Goal: Task Accomplishment & Management: Complete application form

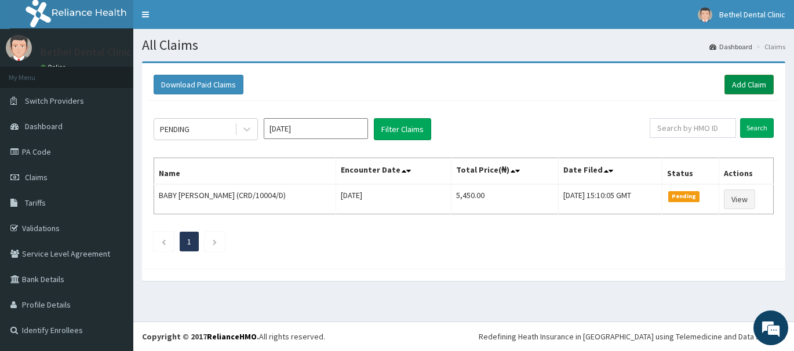
drag, startPoint x: 593, startPoint y: 71, endPoint x: 758, endPoint y: 93, distance: 166.6
click at [758, 93] on div "Download Paid Claims Add Claim" at bounding box center [464, 85] width 632 height 32
click at [763, 82] on link "Add Claim" at bounding box center [748, 85] width 49 height 20
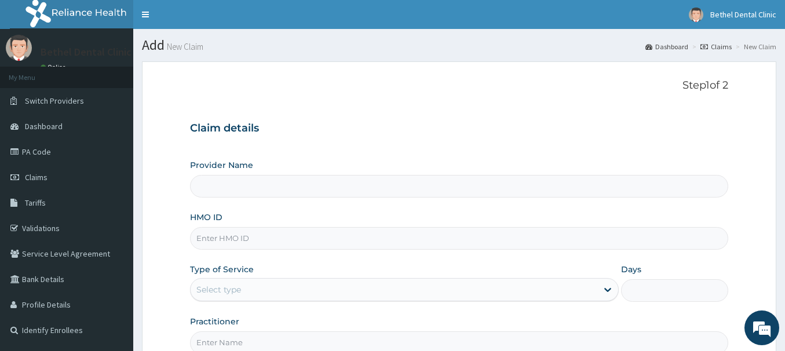
type input "BETHEL DENTAL CLINIC - WUSE 2"
click at [318, 238] on input "HMO ID" at bounding box center [459, 238] width 538 height 23
type input "wcl/10017/a"
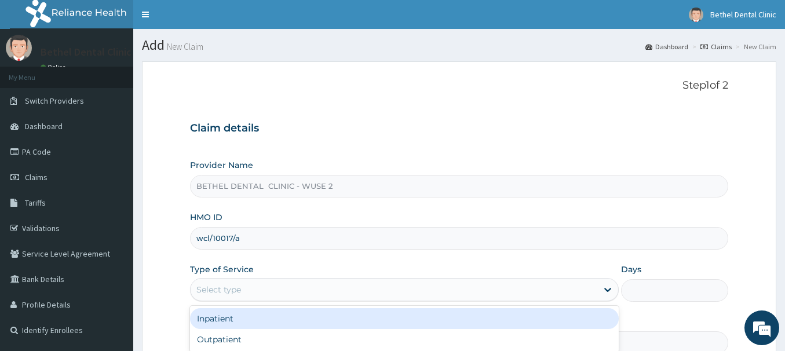
click at [318, 287] on div "Select type" at bounding box center [394, 289] width 407 height 19
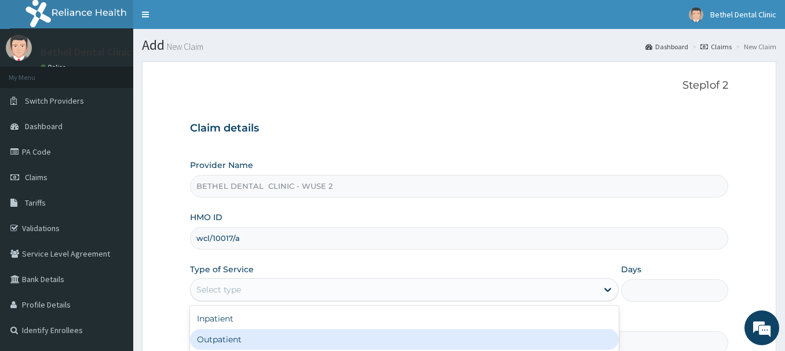
click at [315, 342] on div "Outpatient" at bounding box center [404, 339] width 429 height 21
type input "1"
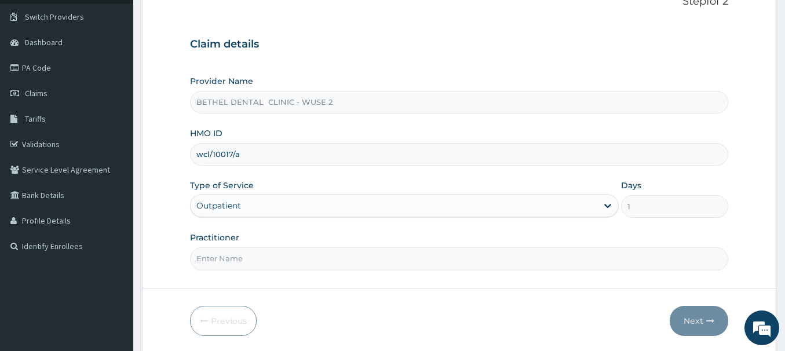
scroll to position [125, 0]
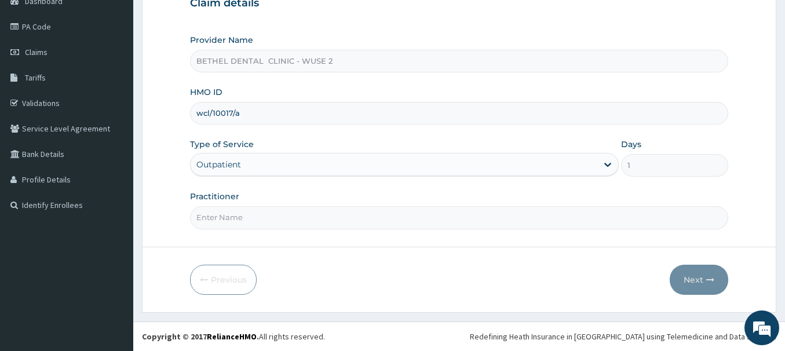
click at [328, 213] on input "Practitioner" at bounding box center [459, 217] width 538 height 23
type input "dr isikwei uche"
click at [707, 289] on button "Next" at bounding box center [699, 280] width 59 height 30
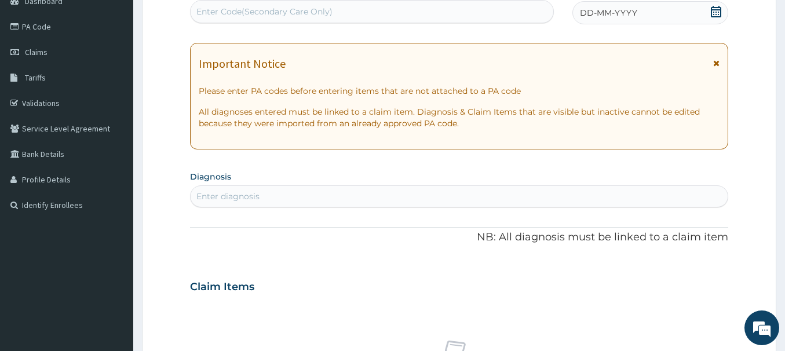
click at [326, 8] on div "Enter Code(Secondary Care Only)" at bounding box center [264, 12] width 136 height 12
paste input "PA/89E1D5"
type input "PA/89E1D5"
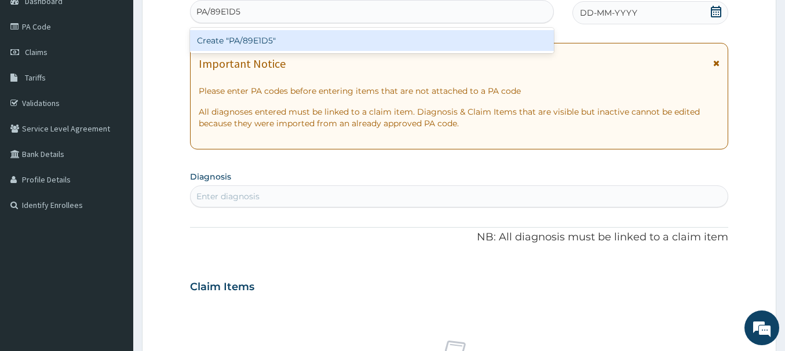
click at [322, 42] on div "Create "PA/89E1D5"" at bounding box center [372, 40] width 364 height 21
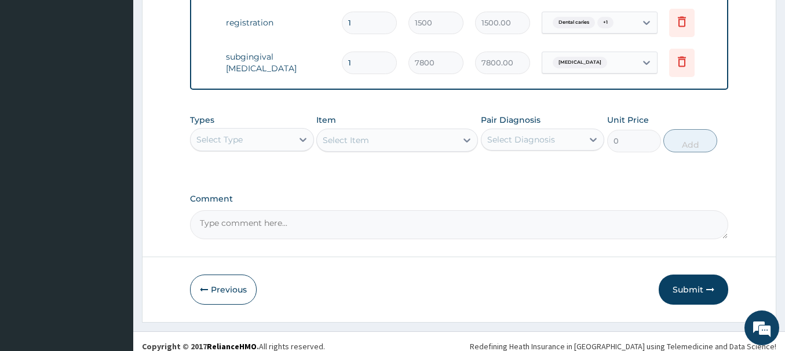
scroll to position [598, 0]
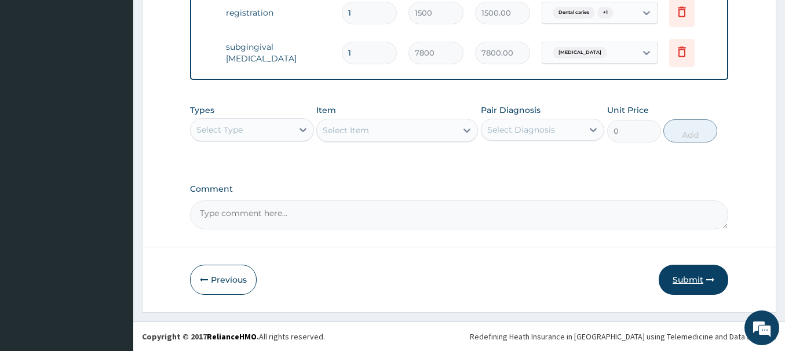
click at [710, 278] on icon "button" at bounding box center [710, 280] width 8 height 8
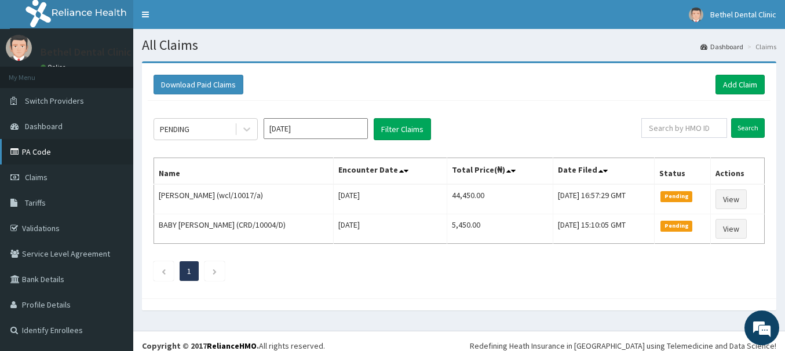
click at [43, 146] on link "PA Code" at bounding box center [66, 151] width 133 height 25
